Goal: Information Seeking & Learning: Learn about a topic

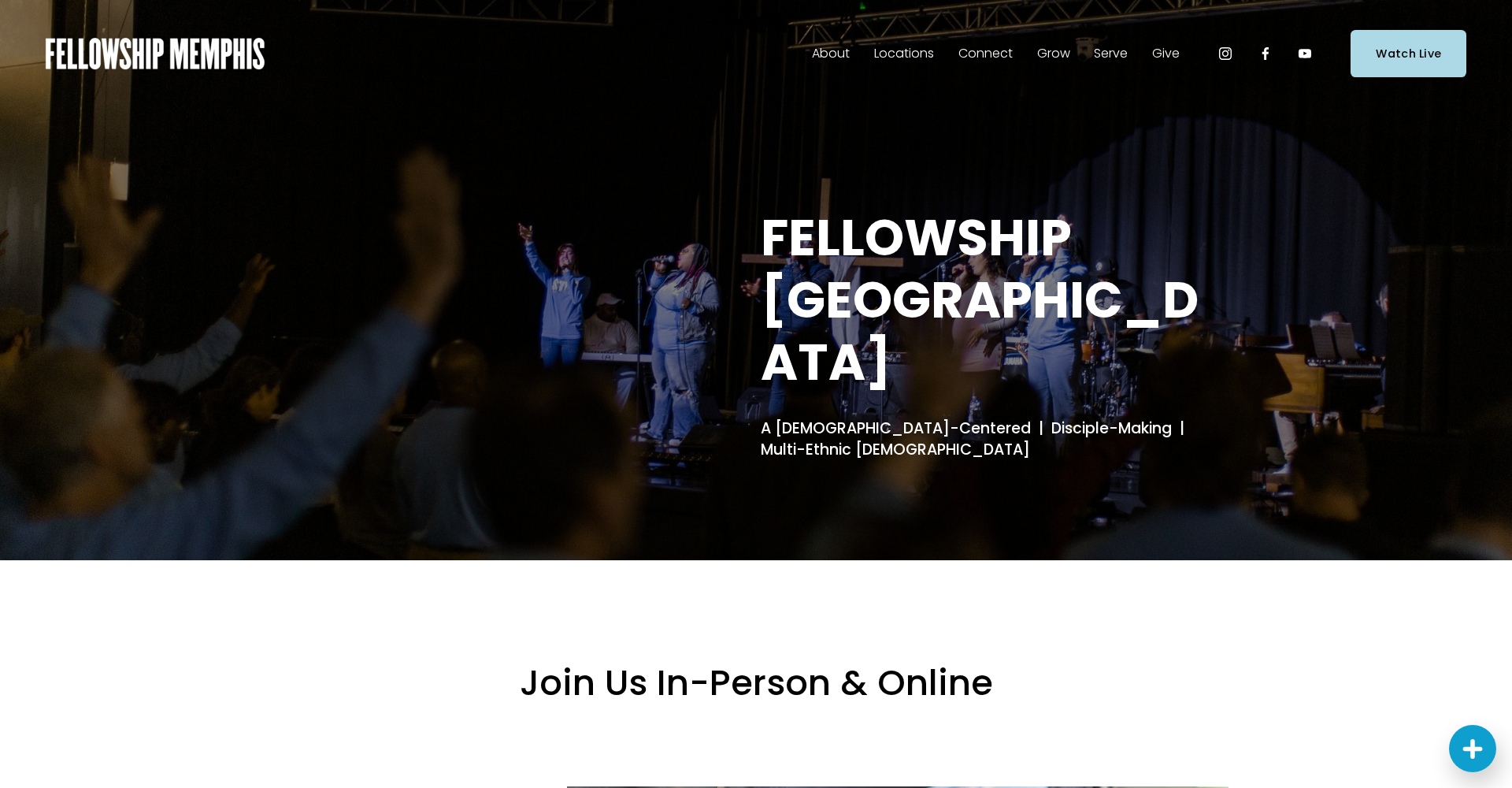
click at [0, 0] on span "Staff" at bounding box center [0, 0] width 0 height 0
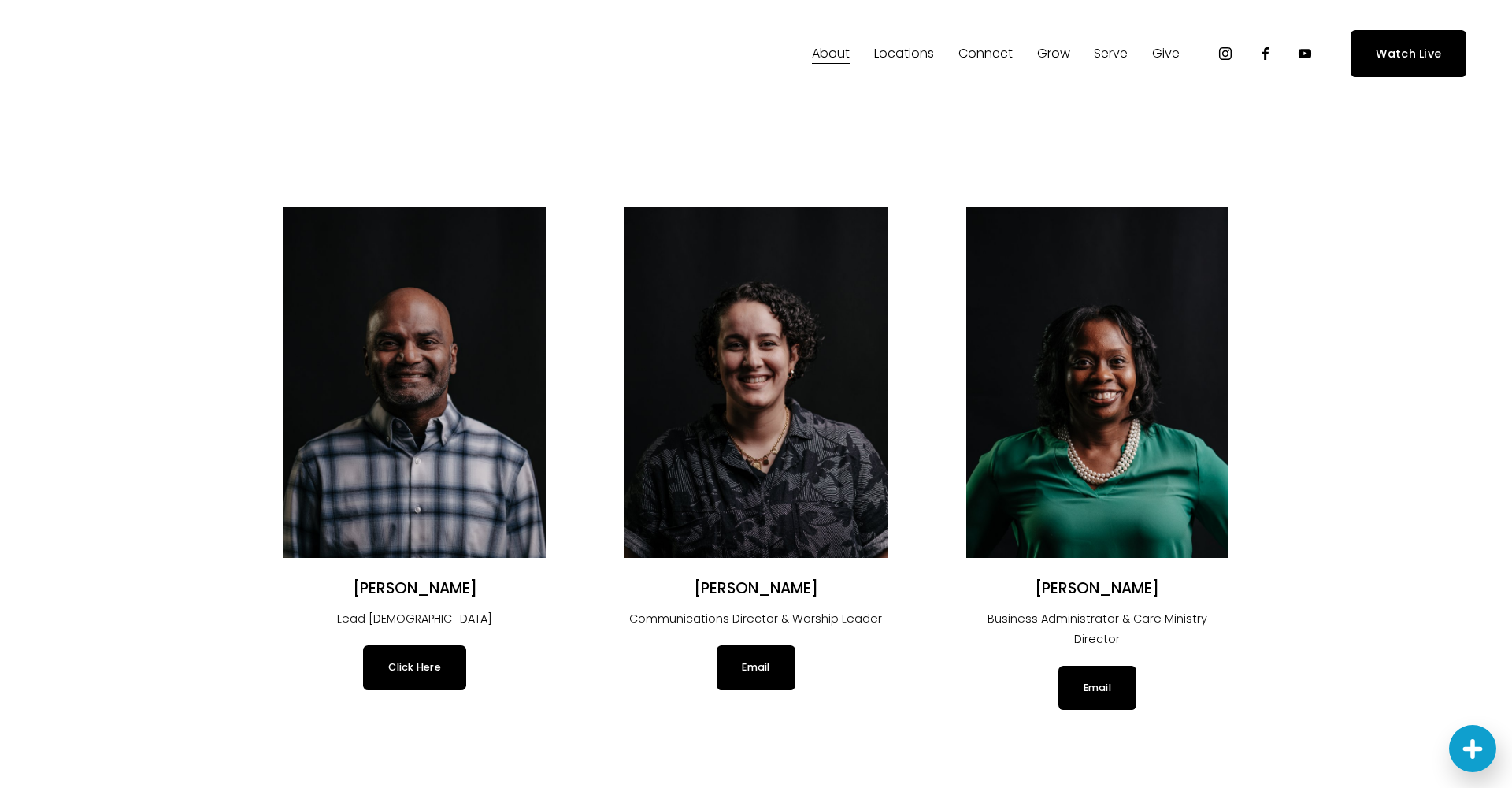
click at [895, 51] on span "Locations" at bounding box center [904, 53] width 60 height 23
click at [0, 0] on span "In-Person" at bounding box center [0, 0] width 0 height 0
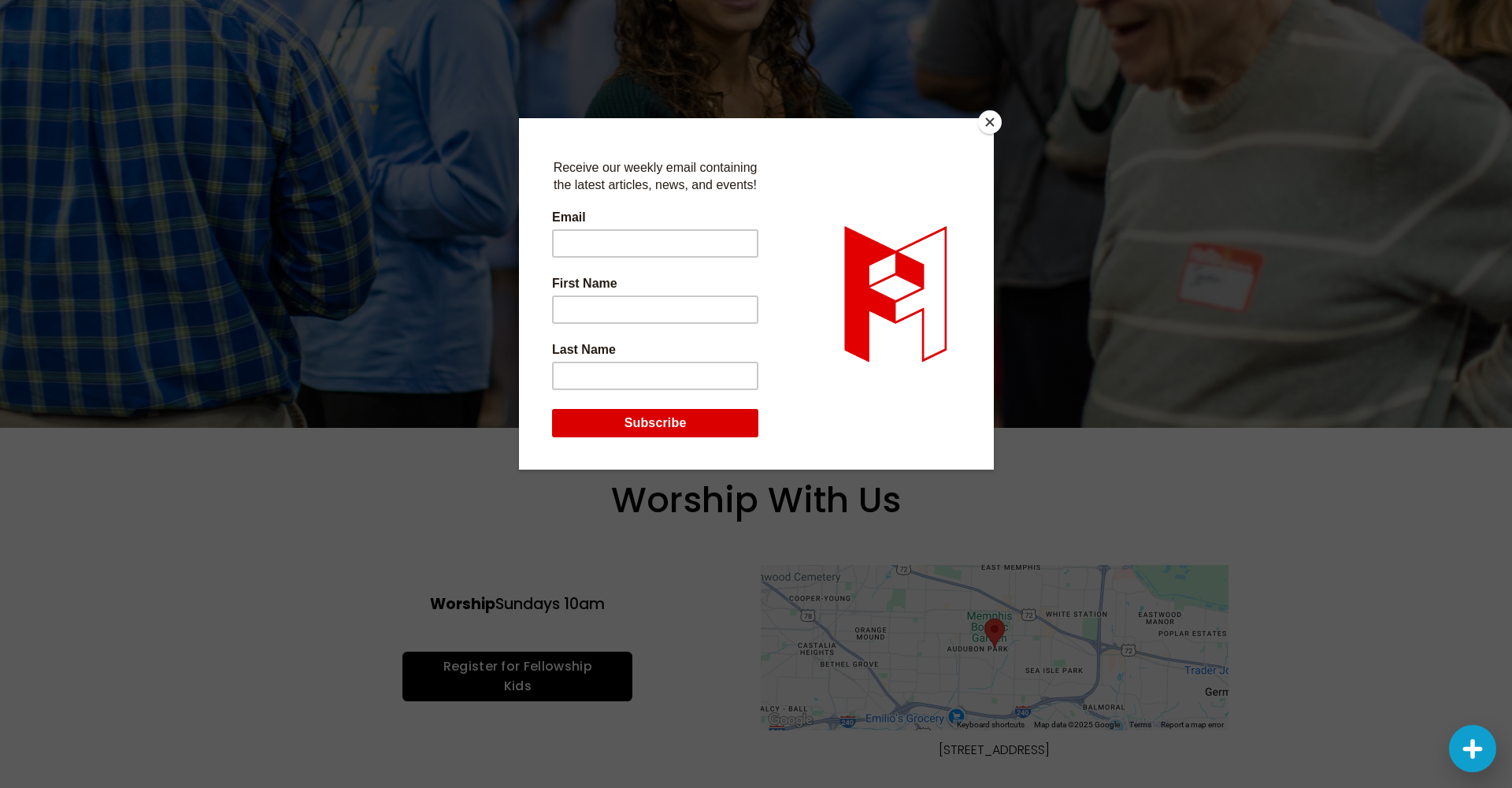
scroll to position [42, 0]
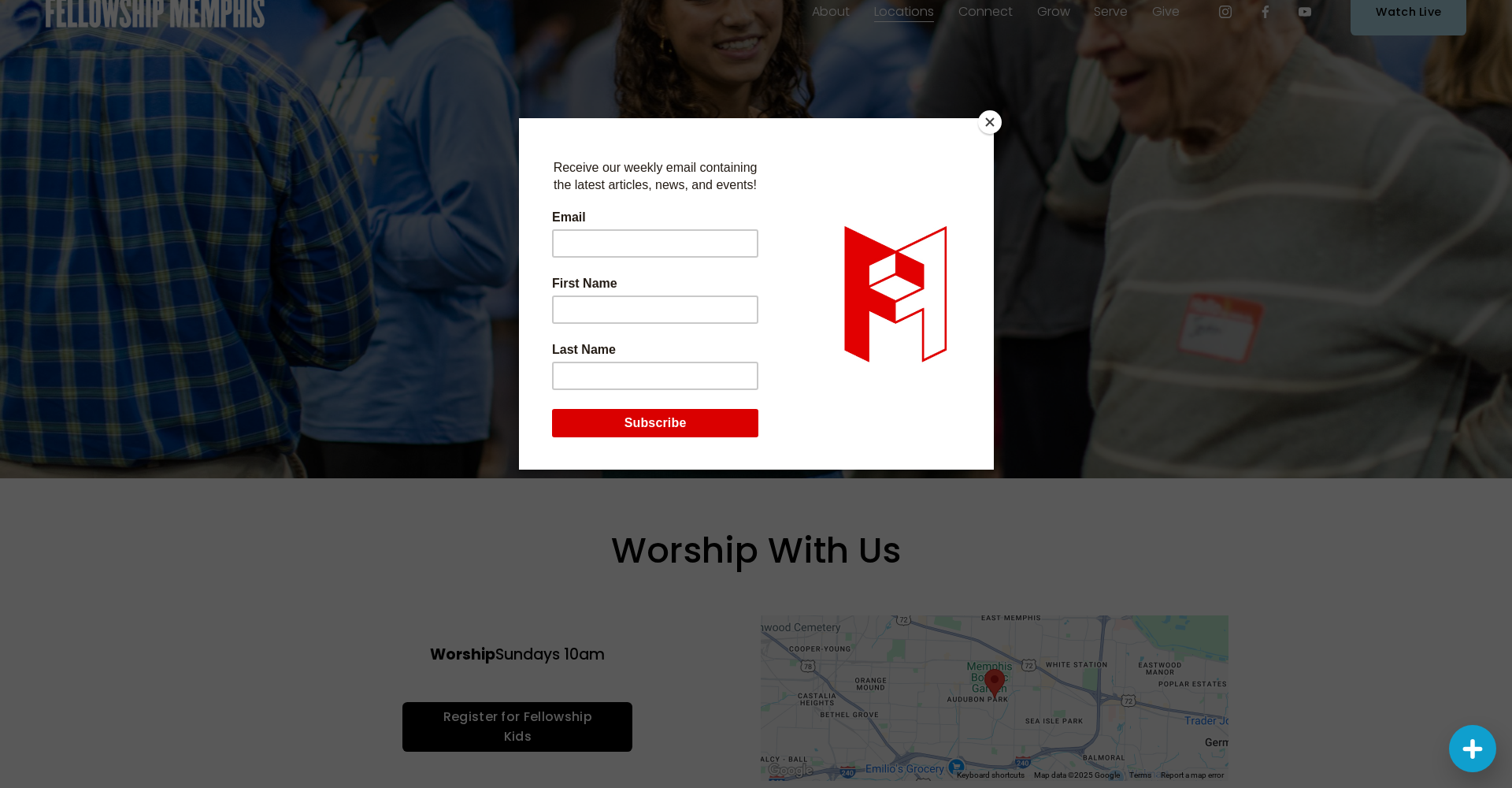
click at [995, 123] on button "Close" at bounding box center [990, 122] width 24 height 24
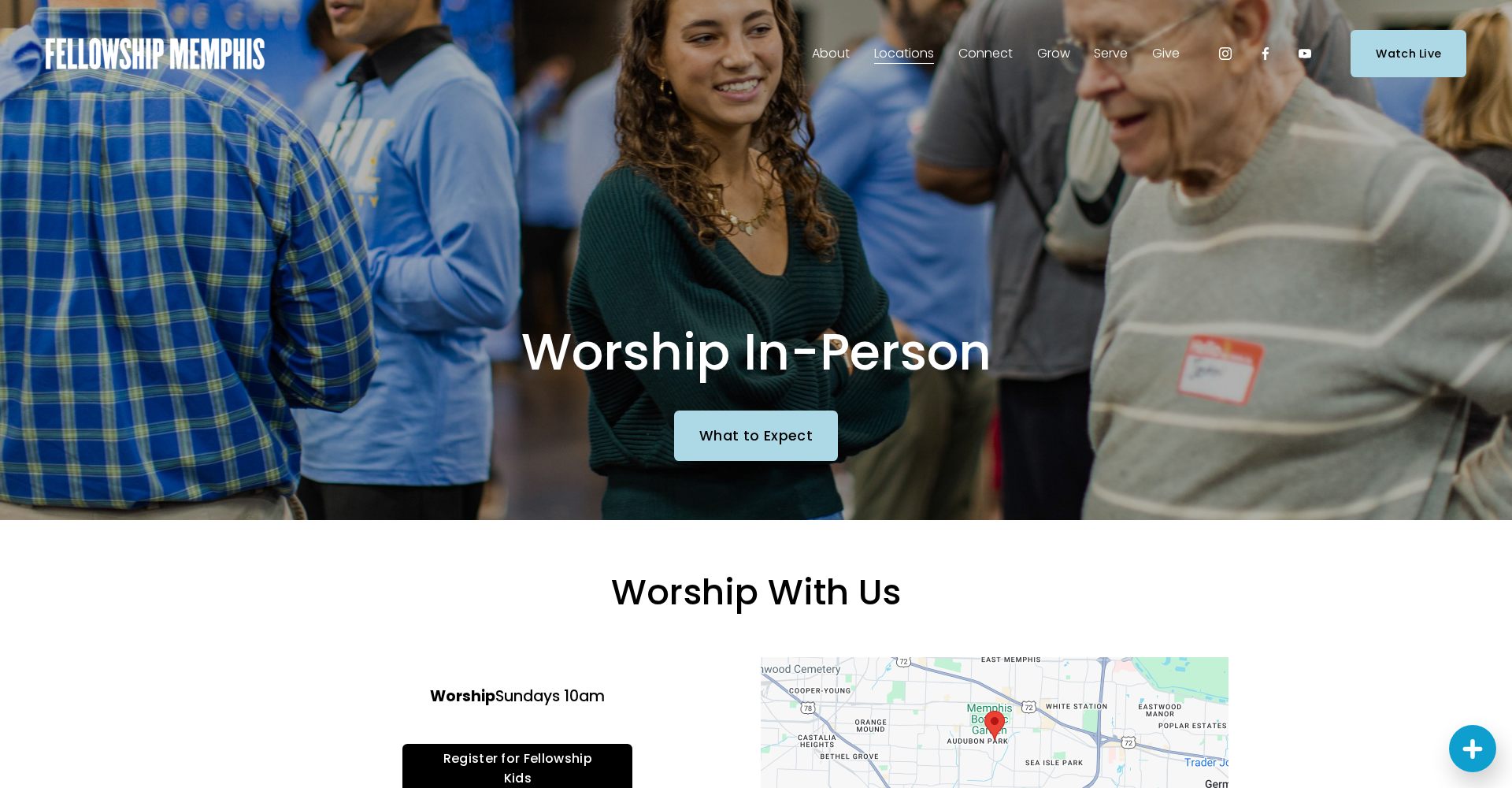
scroll to position [0, 0]
click at [828, 54] on span "About" at bounding box center [831, 53] width 38 height 23
click at [0, 0] on span "Our Story & Beliefs" at bounding box center [0, 0] width 0 height 0
